Goal: Communication & Community: Answer question/provide support

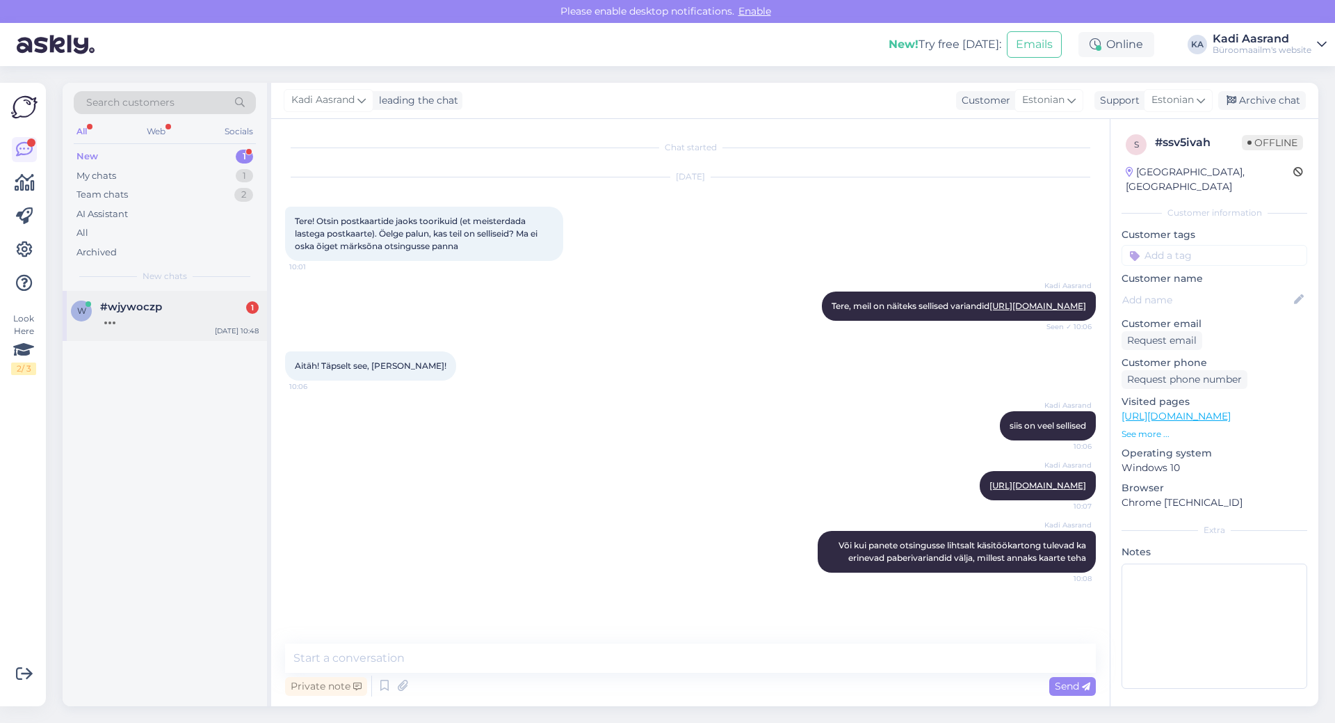
click at [163, 325] on div at bounding box center [179, 319] width 159 height 13
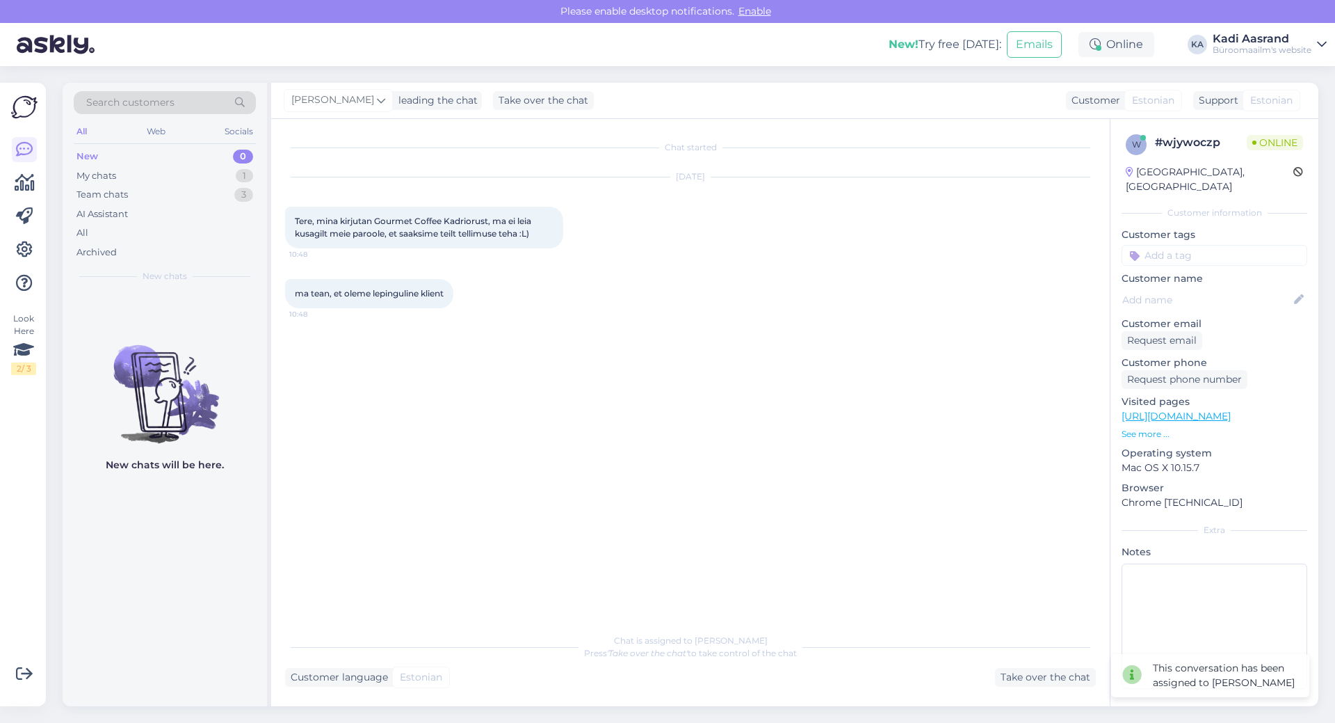
click at [646, 379] on div "Chat started [DATE] Tere, mina kirjutan Gourmet Coffee Kadriorust, ma ei leia k…" at bounding box center [696, 373] width 823 height 481
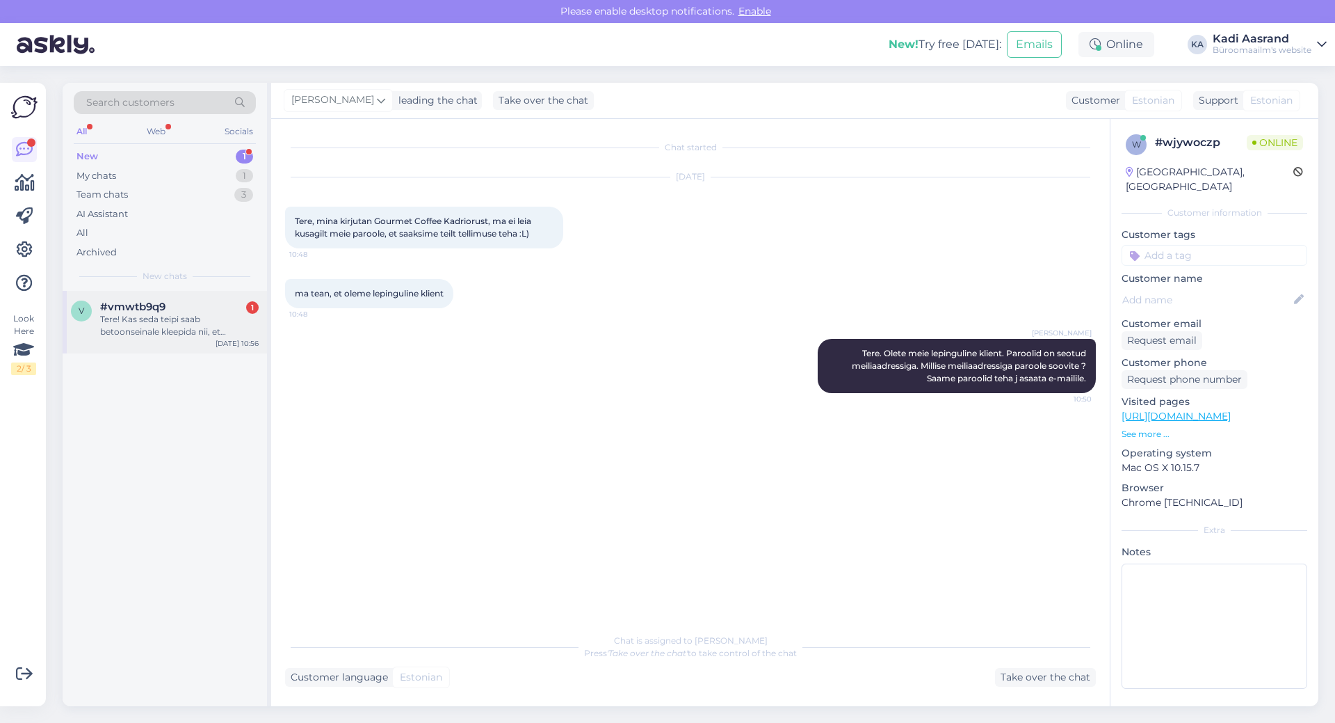
click at [130, 332] on div "Tere! Kas seda teipi saab betoonseinale kleepida nii, et magnetpoolele saab sii…" at bounding box center [179, 325] width 159 height 25
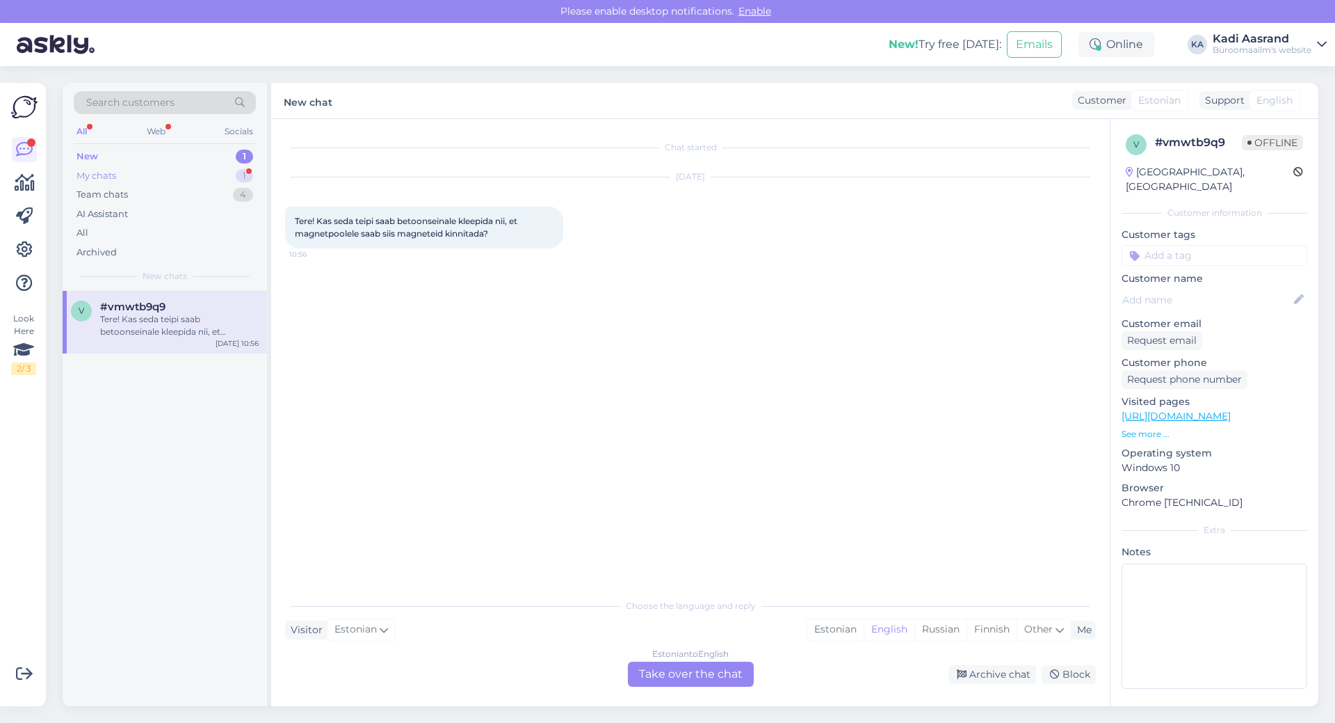
click at [200, 166] on div "My chats 1" at bounding box center [165, 175] width 182 height 19
click at [227, 329] on div "Või kui panete otsingusse lihtsalt käsitöökartong tulevad ka erinevad paberivar…" at bounding box center [179, 325] width 159 height 25
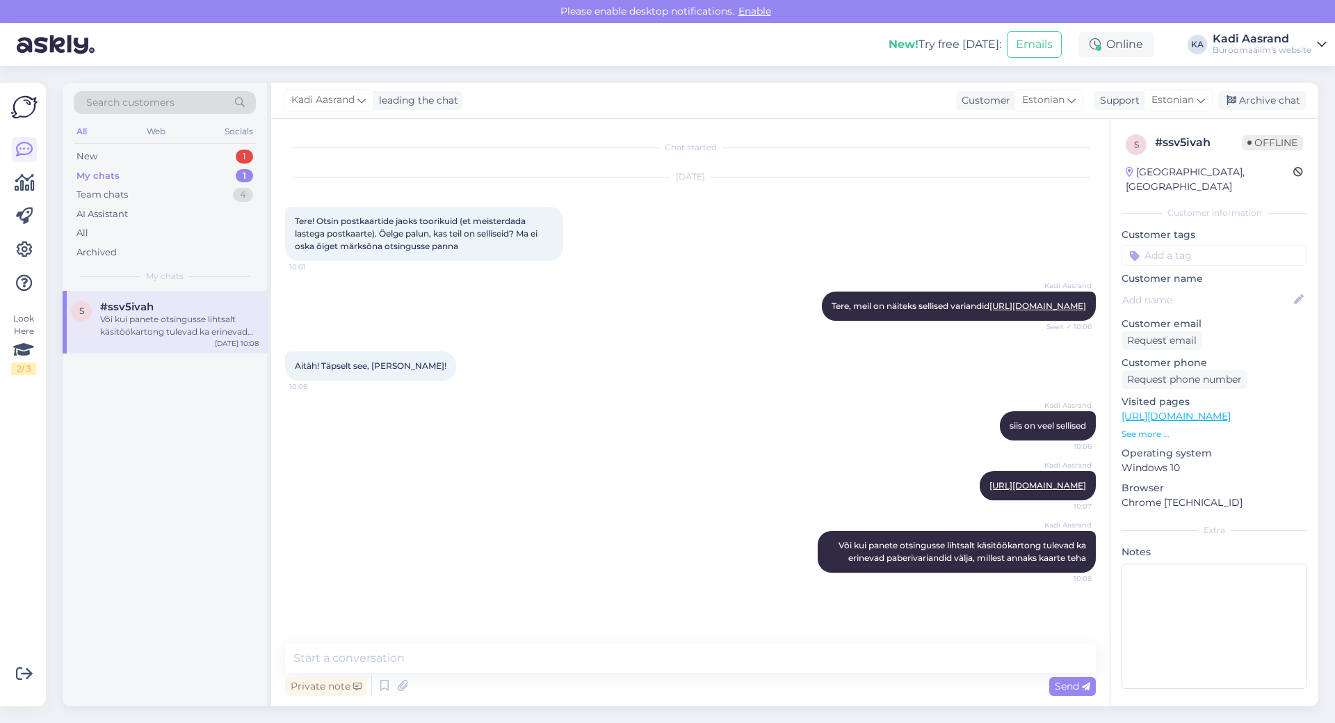
drag, startPoint x: 188, startPoint y: 157, endPoint x: 188, endPoint y: 173, distance: 16.0
click at [188, 157] on div "New 1" at bounding box center [165, 156] width 182 height 19
click at [193, 321] on div "Tere! Kas seda teipi saab betoonseinale kleepida nii, et magnetpoolele saab sii…" at bounding box center [179, 325] width 159 height 25
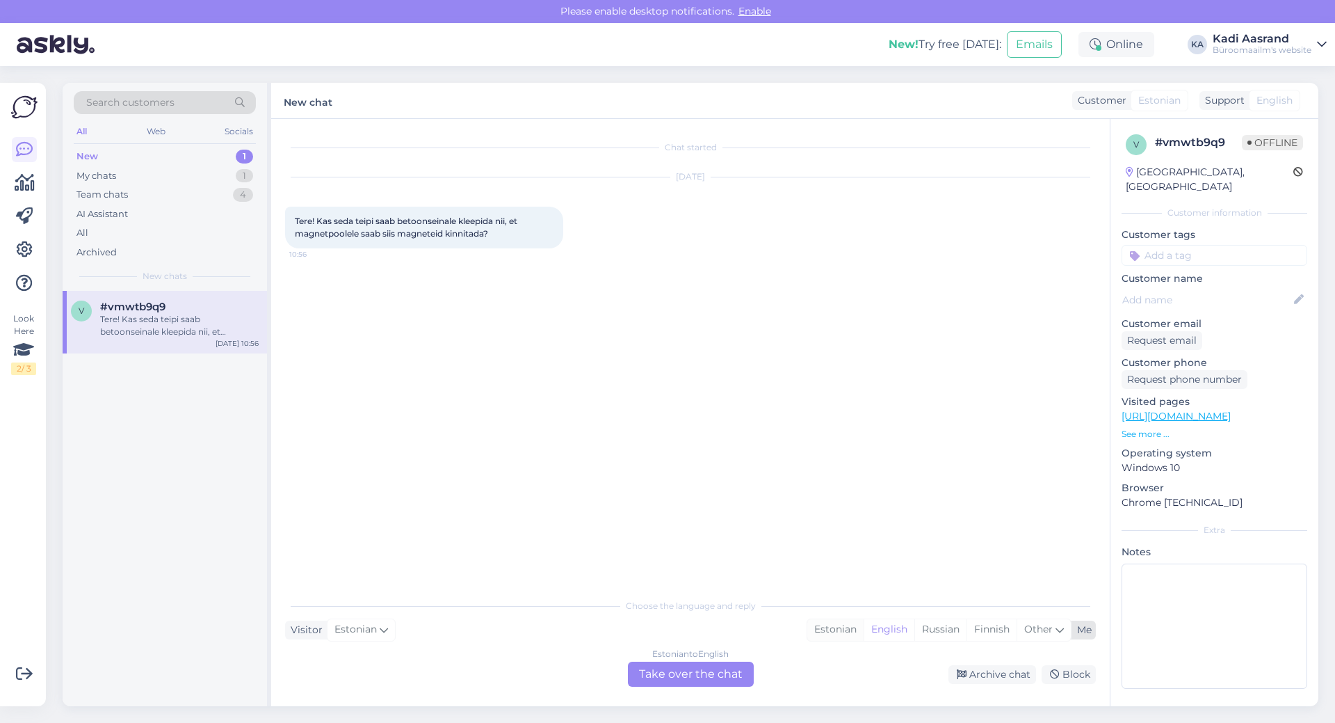
click at [837, 627] on div "Estonian" at bounding box center [835, 629] width 56 height 21
click at [722, 670] on div "Estonian to Estonian Take over the chat" at bounding box center [691, 673] width 126 height 25
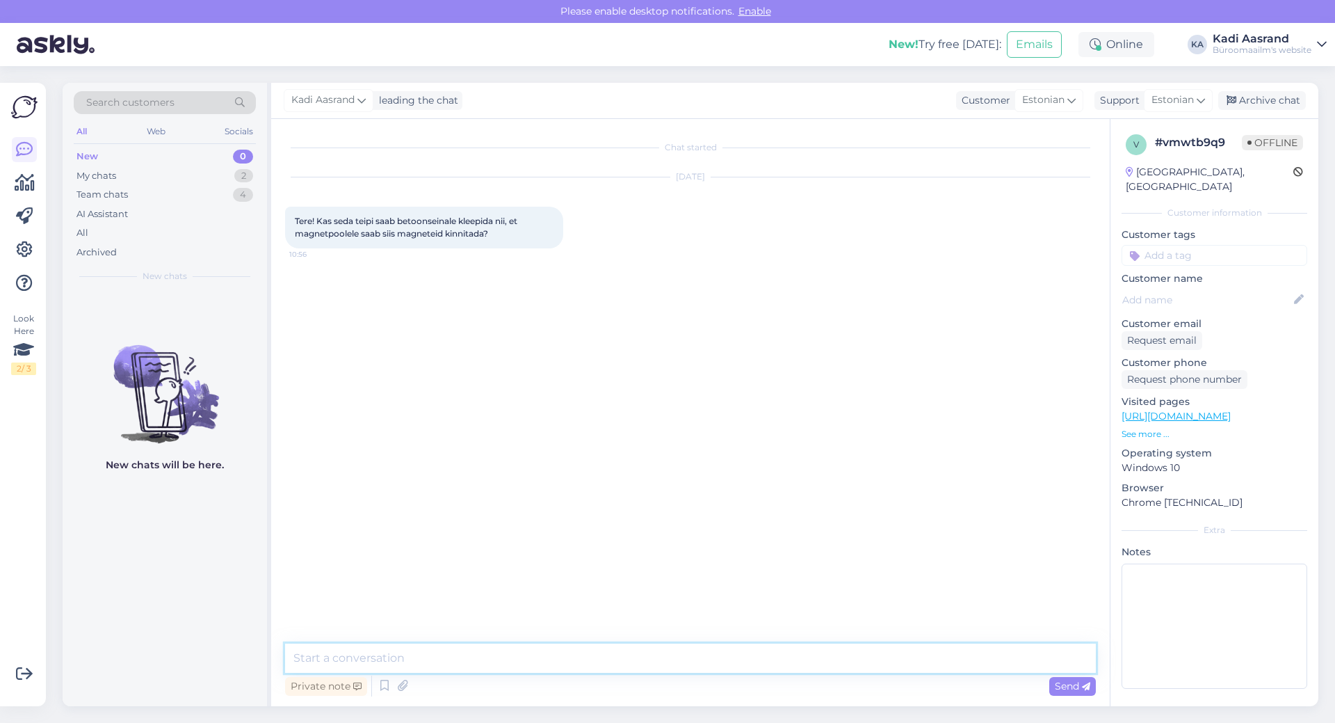
click at [722, 670] on textarea at bounding box center [690, 657] width 811 height 29
paste textarea "[URL][DOMAIN_NAME]"
type textarea "Tere, mõtlete selliseid magnetteipe [URL][DOMAIN_NAME]"
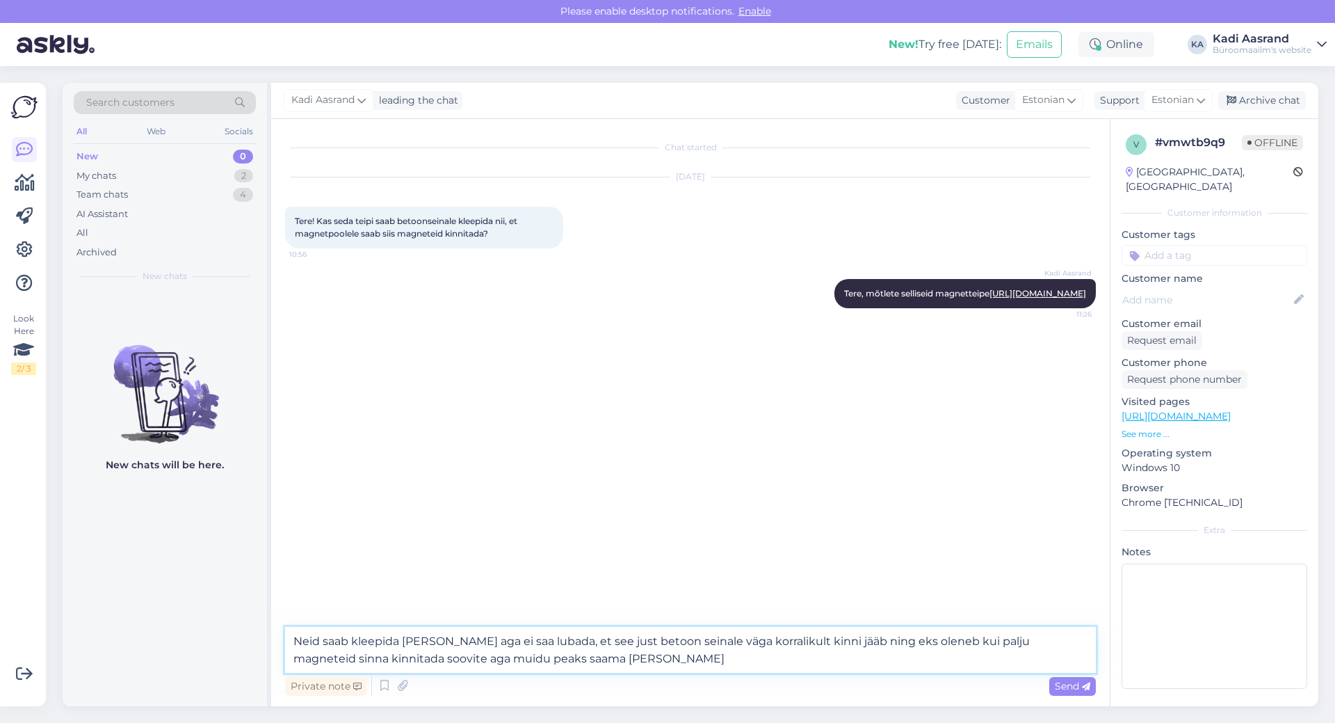
type textarea "Neid saab kleepida [PERSON_NAME] aga ei saa lubada, et see just betoon seinale …"
